Goal: Task Accomplishment & Management: Manage account settings

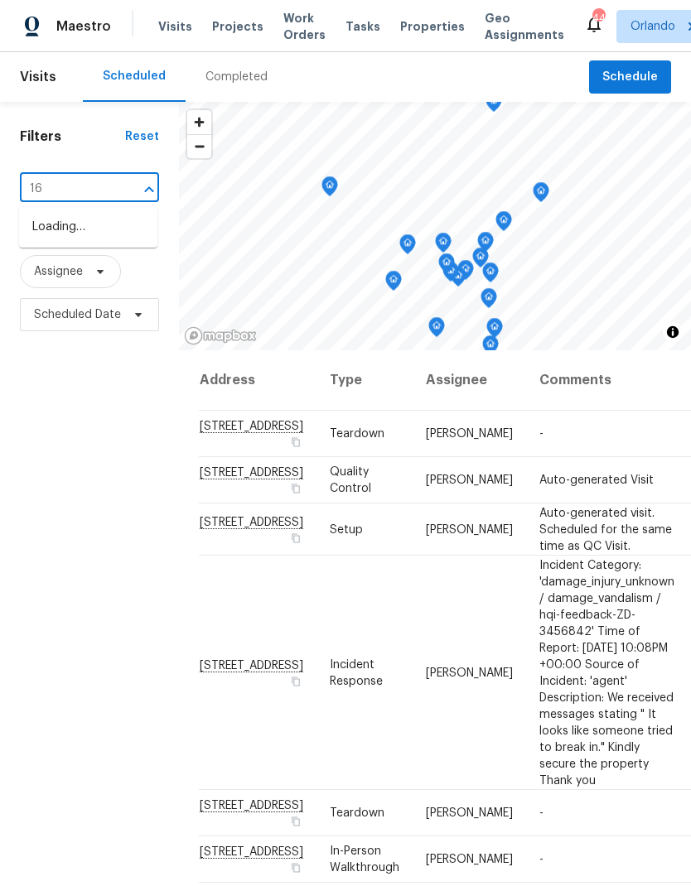
type input "1"
type input "1613 ref"
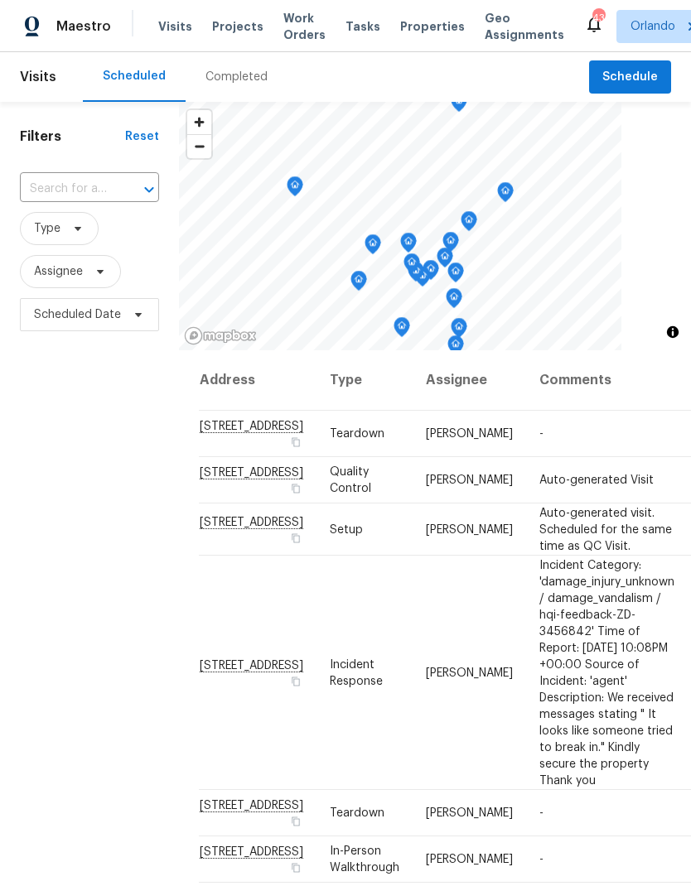
click at [103, 191] on input "text" at bounding box center [66, 189] width 93 height 26
type input "1613"
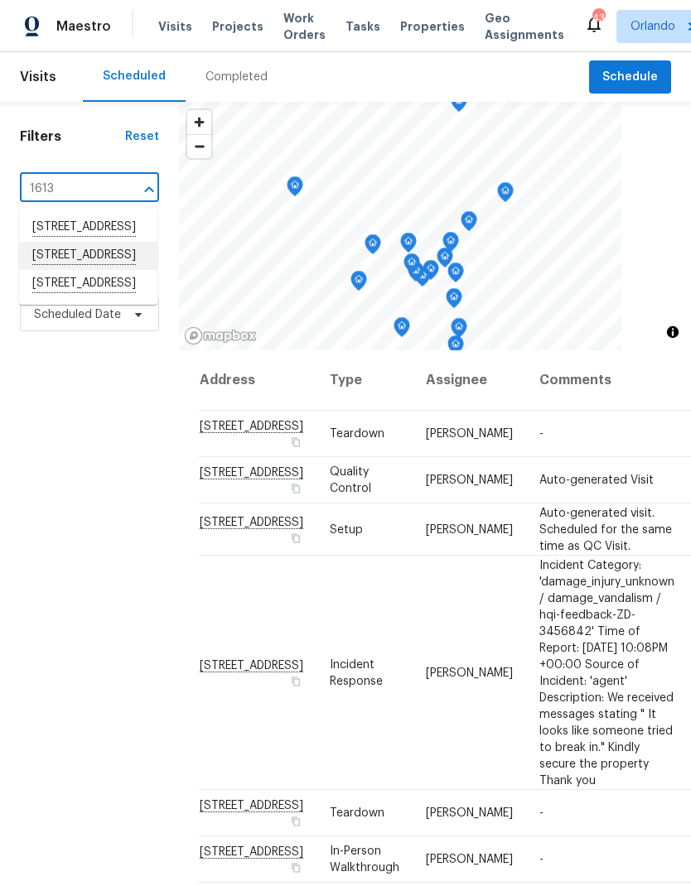
click at [130, 270] on li "1613 Reflection Cv, Saint Cloud, FL 34771" at bounding box center [88, 256] width 138 height 28
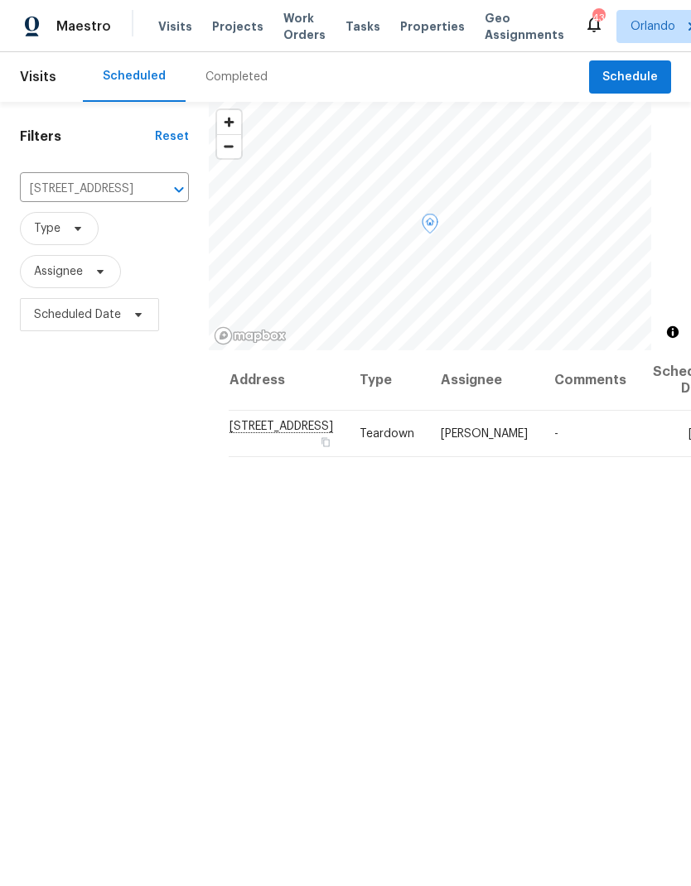
click at [0, 0] on icon at bounding box center [0, 0] width 0 height 0
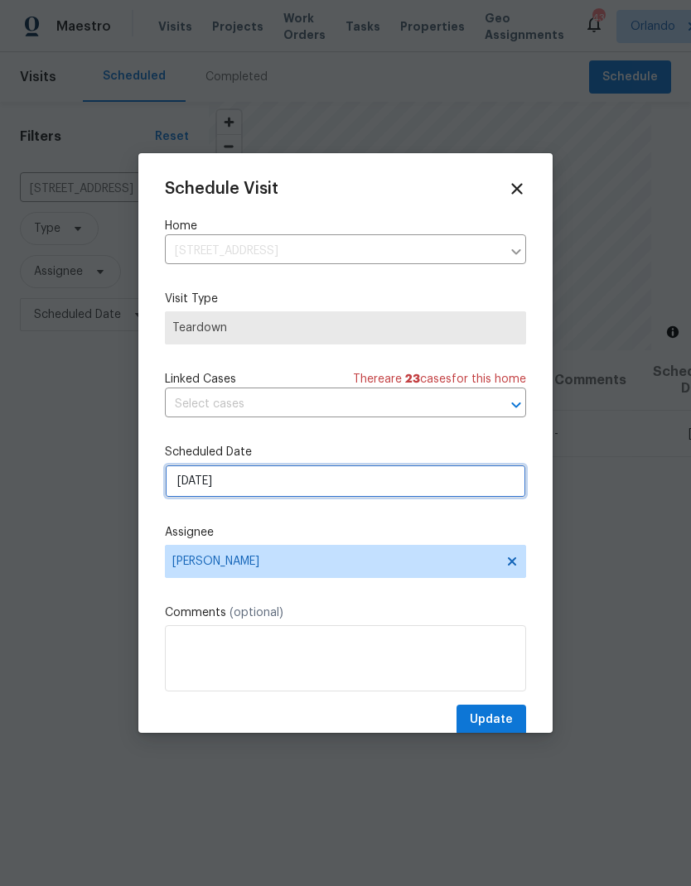
click at [414, 474] on input "9/3/2025" at bounding box center [345, 481] width 361 height 33
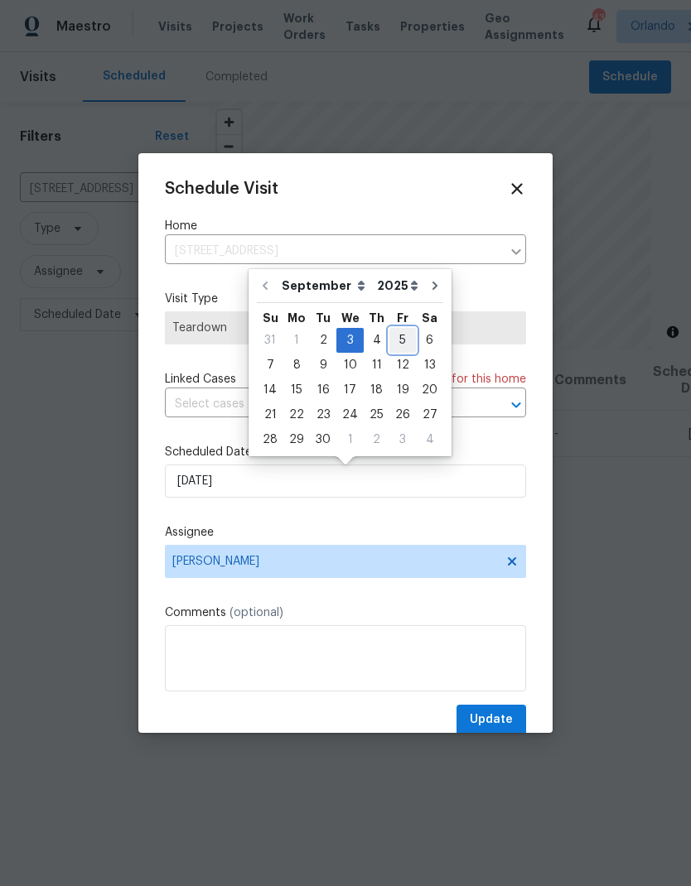
click at [391, 339] on div "5" at bounding box center [402, 340] width 27 height 23
type input "9/5/2025"
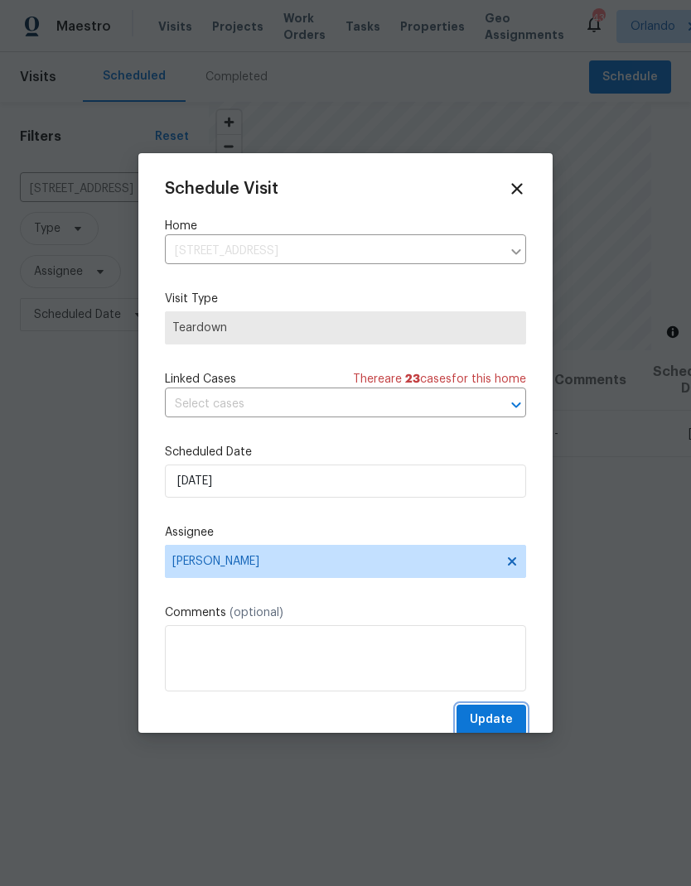
click at [503, 722] on span "Update" at bounding box center [491, 720] width 43 height 21
